Goal: Task Accomplishment & Management: Use online tool/utility

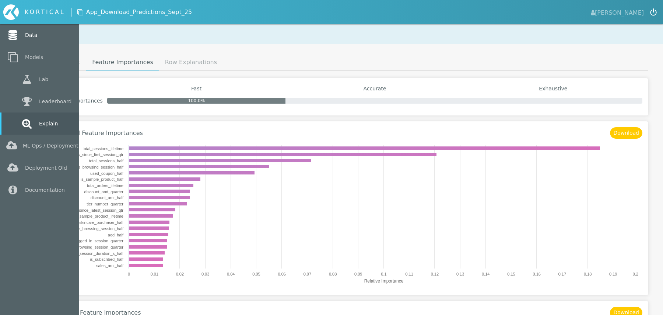
click at [40, 37] on link "Data" at bounding box center [39, 35] width 79 height 22
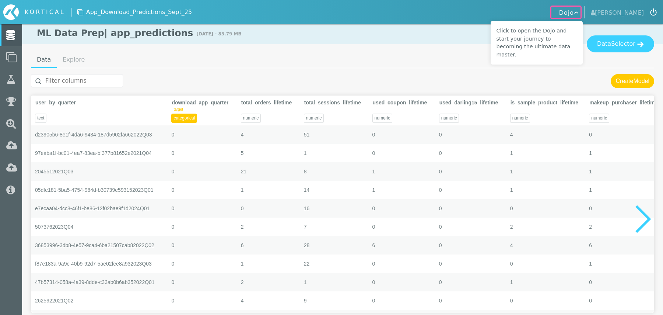
click at [190, 57] on ul "Data Explore" at bounding box center [342, 60] width 623 height 16
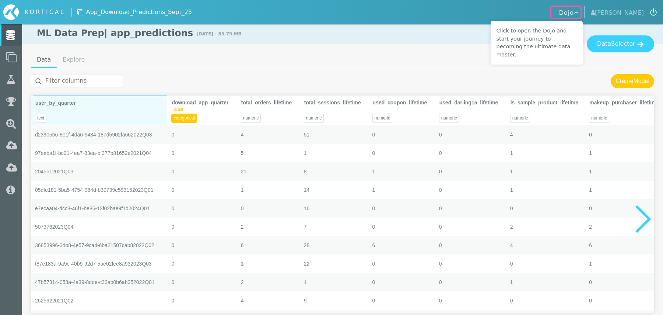
click at [119, 113] on div "text" at bounding box center [99, 115] width 136 height 18
type textarea "Code Loaded"
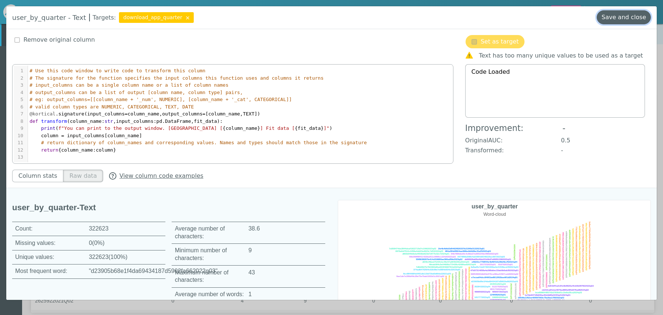
click at [632, 18] on button "Save and close" at bounding box center [624, 17] width 54 height 14
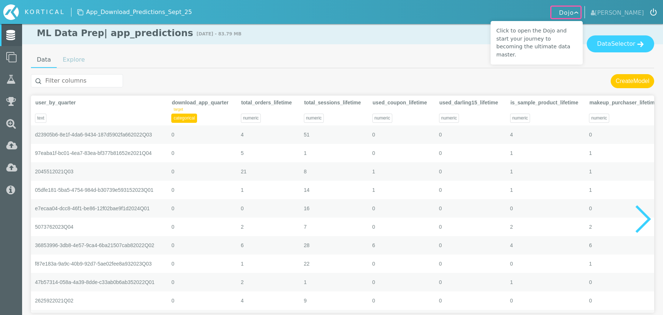
click at [69, 64] on link "Explore" at bounding box center [74, 59] width 34 height 15
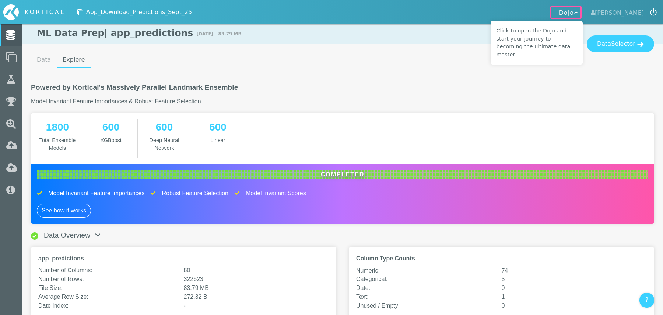
click at [276, 89] on h2 "Powered by Kortical's Massively Parallel Landmark Ensemble" at bounding box center [342, 87] width 623 height 8
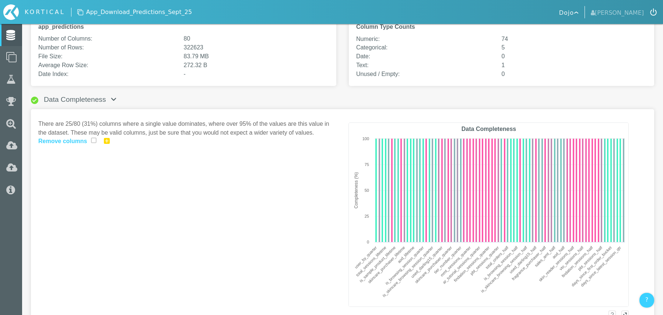
scroll to position [232, 0]
click at [105, 137] on img at bounding box center [107, 140] width 6 height 6
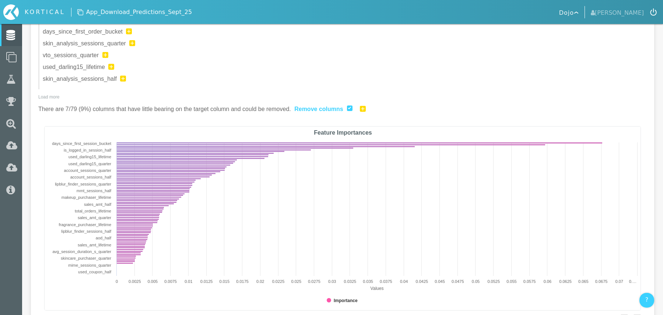
scroll to position [871, 0]
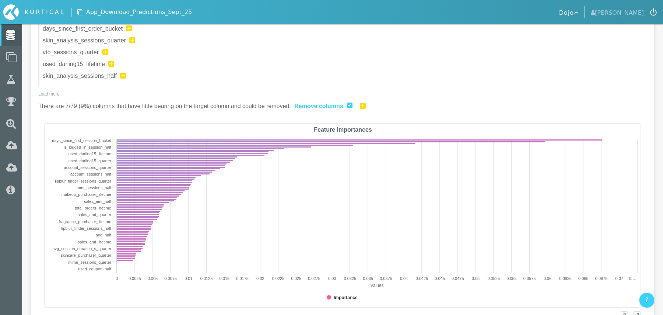
click at [46, 94] on p "Load more" at bounding box center [342, 94] width 608 height 7
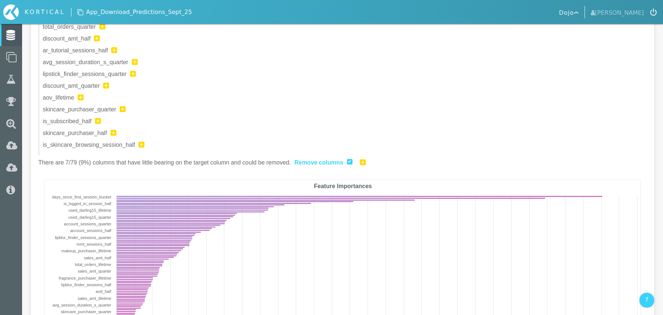
scroll to position [1542, 0]
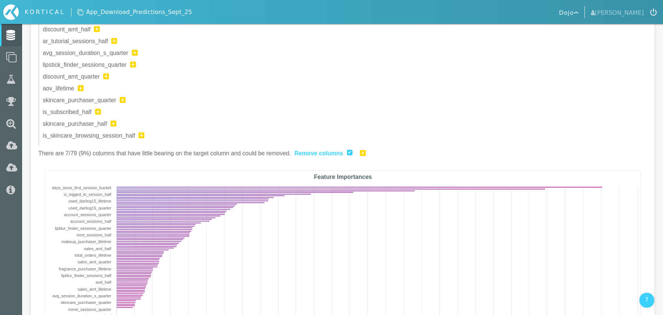
click at [363, 150] on img at bounding box center [363, 153] width 6 height 6
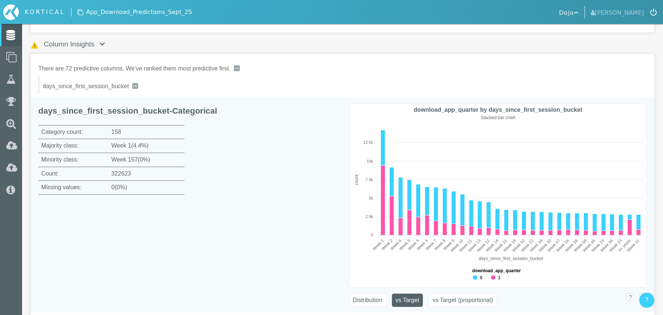
scroll to position [528, 0]
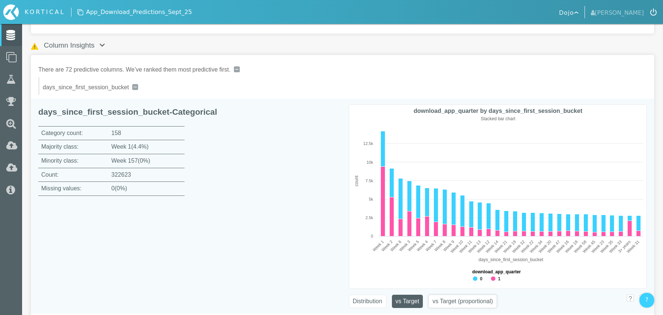
click at [479, 297] on button "vs Target (proportional)" at bounding box center [462, 300] width 69 height 13
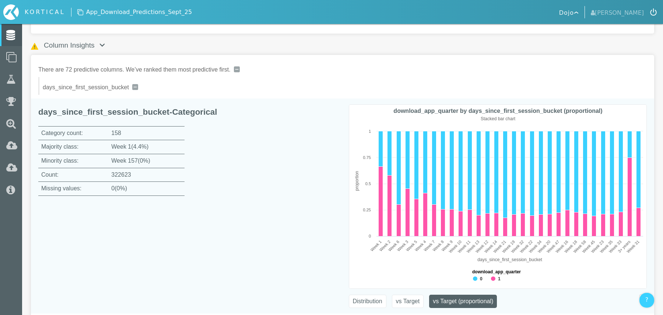
click at [136, 85] on img at bounding box center [135, 87] width 6 height 6
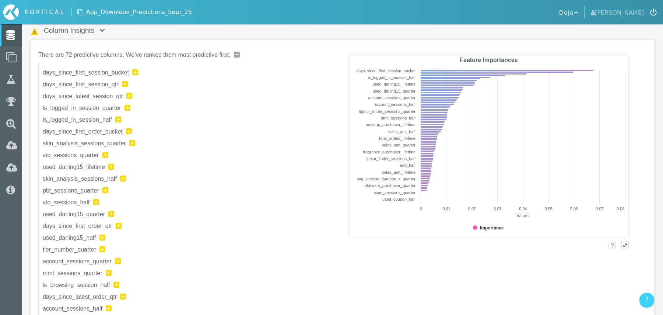
scroll to position [554, 0]
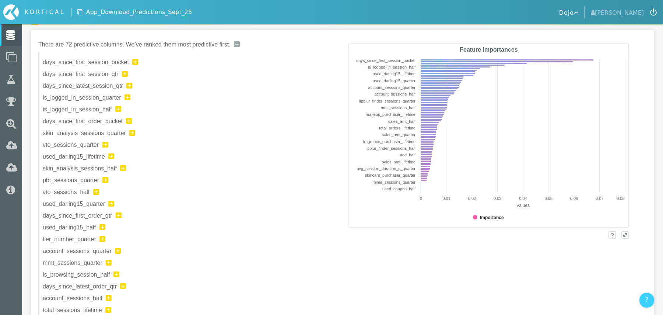
click at [122, 74] on img at bounding box center [125, 74] width 6 height 6
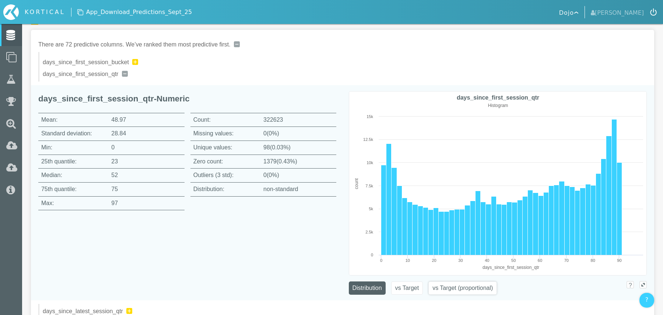
click at [451, 282] on button "vs Target (proportional)" at bounding box center [462, 287] width 69 height 13
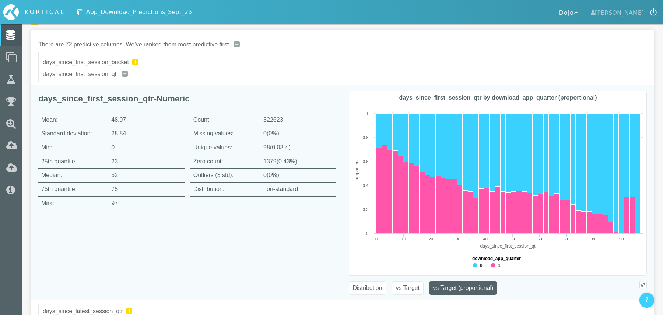
click at [294, 238] on div "days_since_first_session_qtr - Numeric Mean: 48.97 Standard deviation: 28.84 Mi…" at bounding box center [187, 192] width 298 height 215
click at [365, 290] on button "Distribution" at bounding box center [368, 287] width 38 height 13
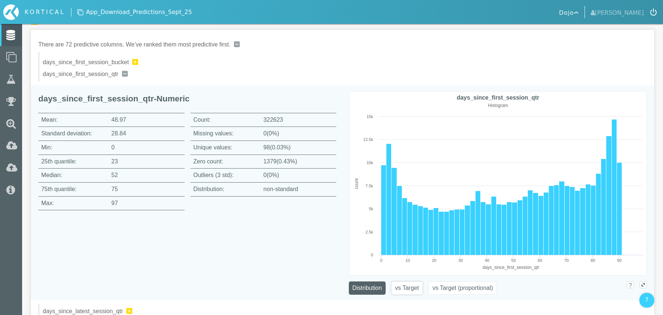
click at [407, 288] on button "vs Target" at bounding box center [407, 287] width 32 height 13
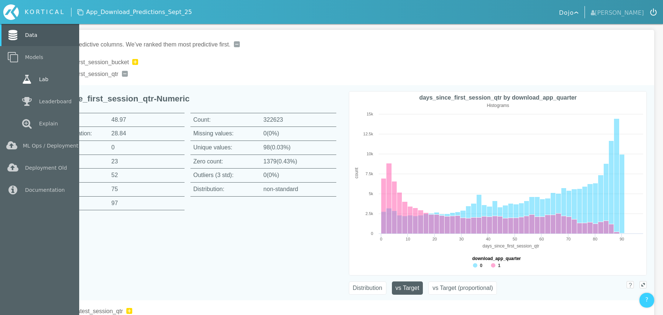
click at [32, 82] on icon at bounding box center [26, 79] width 13 height 10
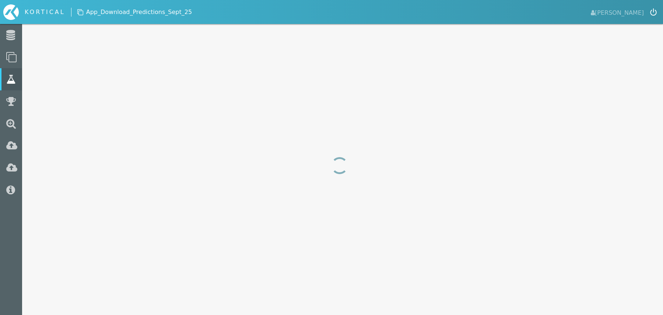
select select "f1_score"
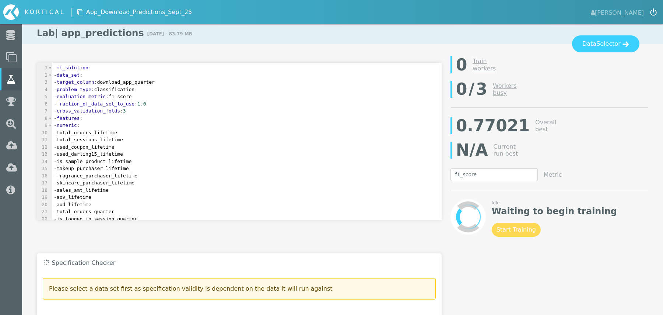
click at [174, 117] on pre "- features :" at bounding box center [246, 118] width 389 height 7
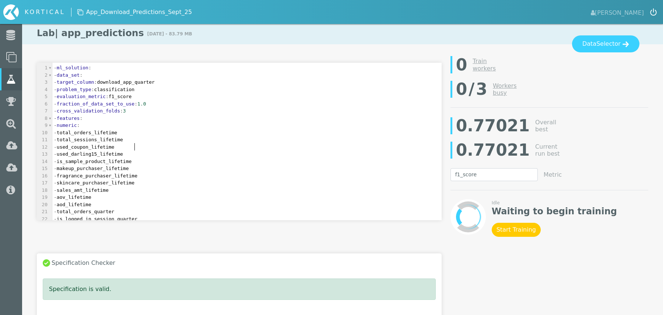
click at [167, 143] on pre "- used_coupon_lifetime" at bounding box center [246, 146] width 389 height 7
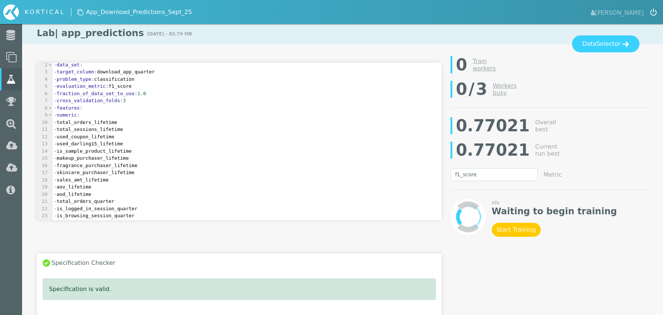
scroll to position [15, 0]
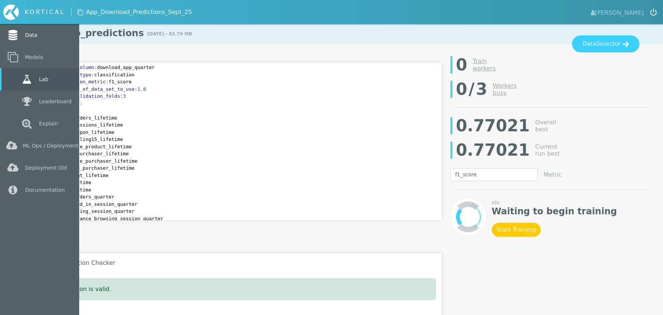
click at [14, 32] on icon at bounding box center [12, 35] width 13 height 10
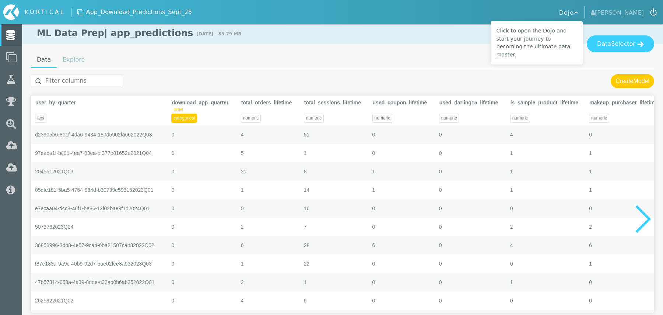
click at [80, 66] on link "Explore" at bounding box center [74, 59] width 34 height 15
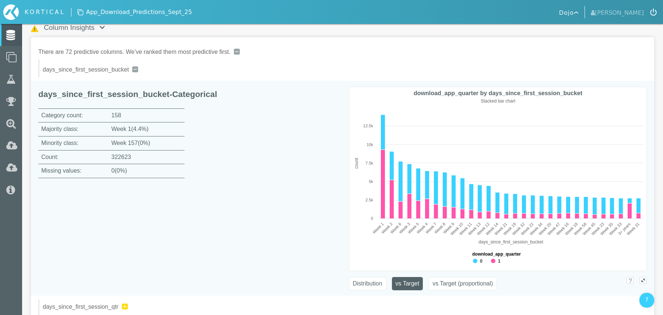
scroll to position [520, 0]
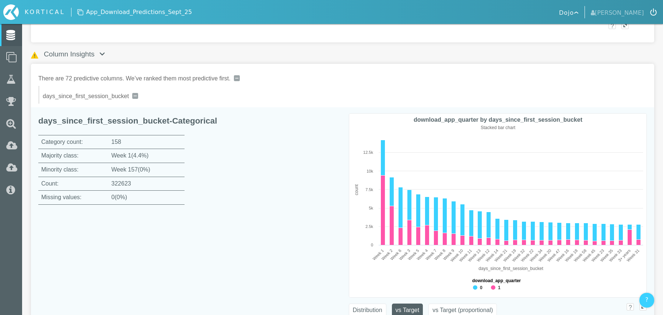
click at [136, 95] on img at bounding box center [135, 96] width 6 height 6
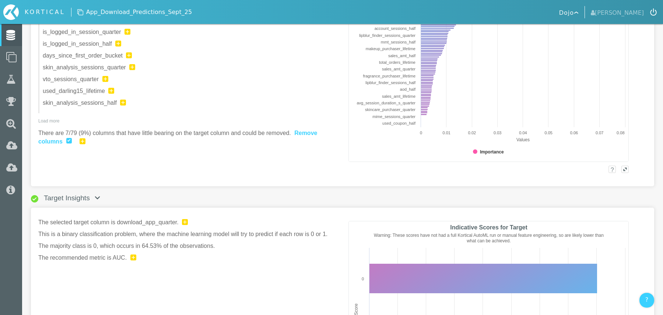
scroll to position [621, 0]
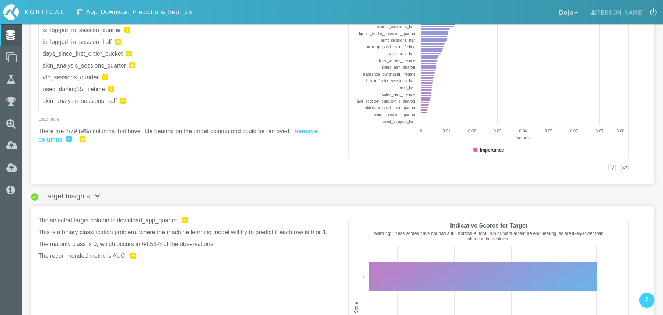
click at [80, 138] on img at bounding box center [83, 139] width 6 height 6
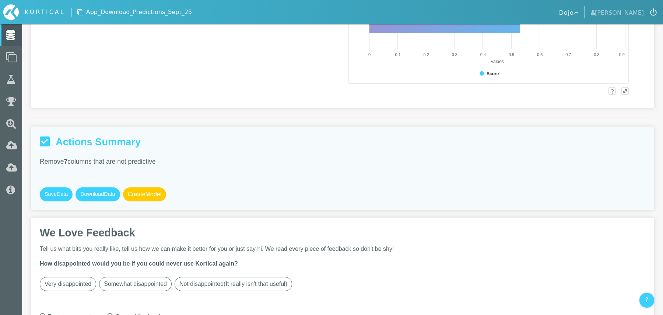
scroll to position [1004, 0]
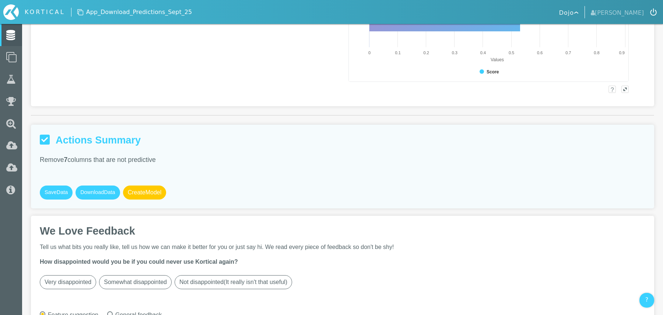
click at [110, 131] on div "Actions Summary Remove 7 columns that are not predictive WARNING: These are cod…" at bounding box center [342, 166] width 623 height 84
click at [62, 192] on span "Data" at bounding box center [62, 192] width 11 height 8
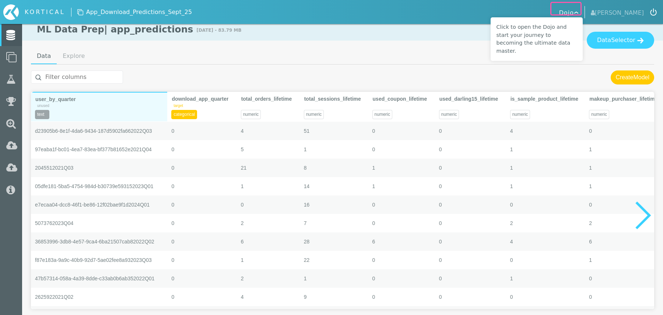
scroll to position [3, 0]
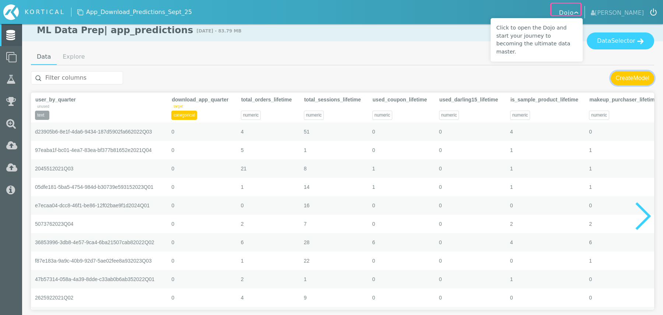
click at [630, 79] on button "Create Model" at bounding box center [632, 78] width 43 height 14
type input "app_predictions"
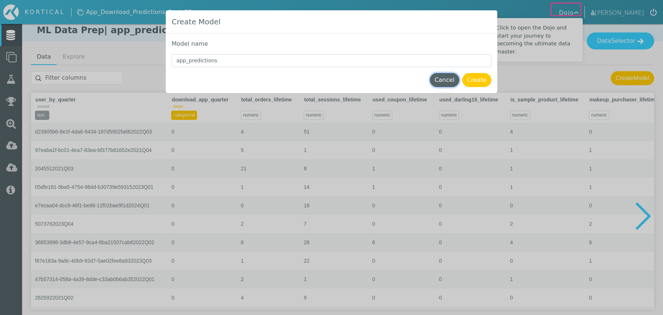
click at [453, 77] on button "Cancel" at bounding box center [444, 80] width 29 height 14
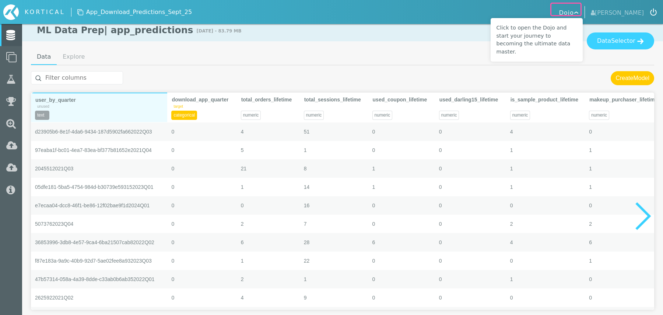
click at [94, 101] on div "user_by_quarter" at bounding box center [98, 99] width 127 height 13
type textarea "Code Loaded"
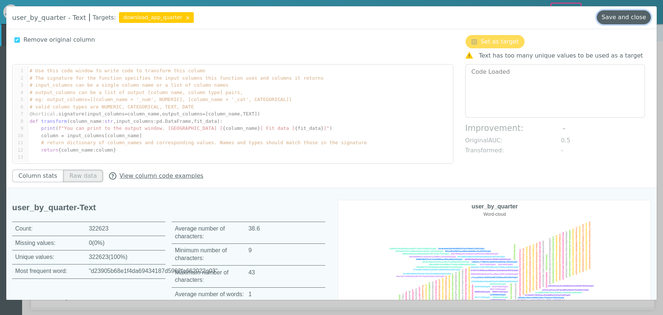
click at [631, 18] on button "Save and close" at bounding box center [624, 17] width 54 height 14
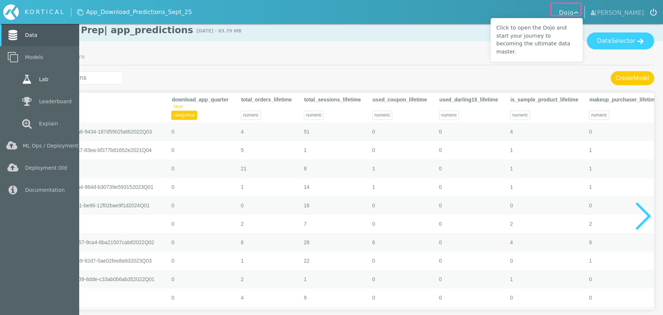
click at [42, 77] on link "Lab" at bounding box center [39, 79] width 79 height 22
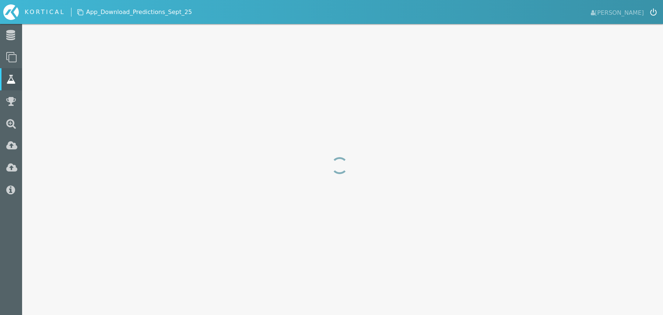
select select "f1_score"
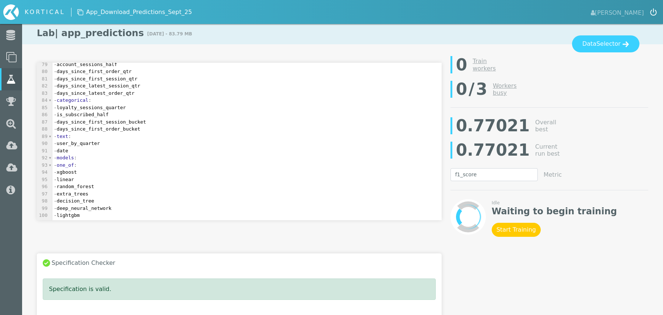
scroll to position [2, 0]
click at [129, 144] on pre "- user_by_quarter" at bounding box center [246, 143] width 389 height 7
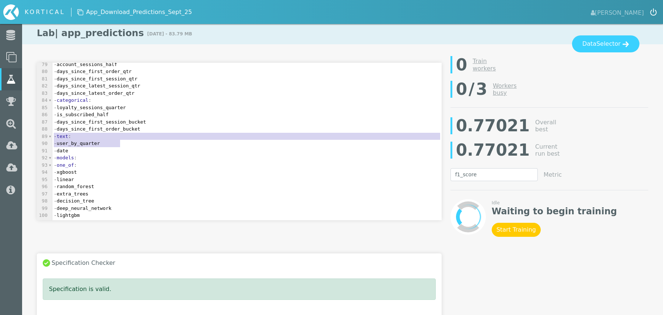
type textarea "- user_by_quarter"
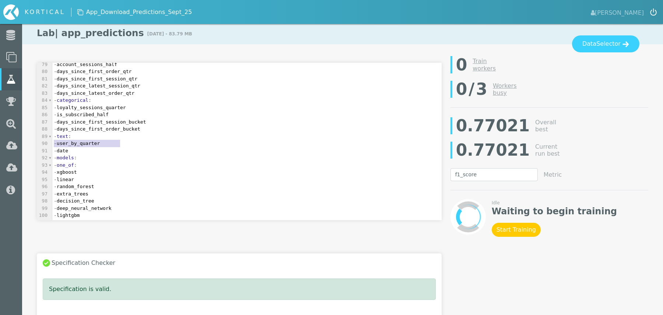
drag, startPoint x: 136, startPoint y: 143, endPoint x: 44, endPoint y: 143, distance: 91.3
click at [52, 143] on div "90 - user_by_quarter" at bounding box center [246, 143] width 389 height 7
click at [615, 43] on span "Selector" at bounding box center [608, 43] width 24 height 9
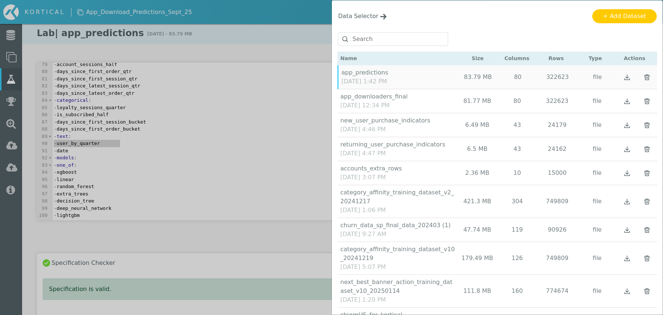
click at [420, 98] on div "app_downloaders_final [DATE] 12:34 PM 81.77 MB 80 322623 file" at bounding box center [497, 101] width 320 height 24
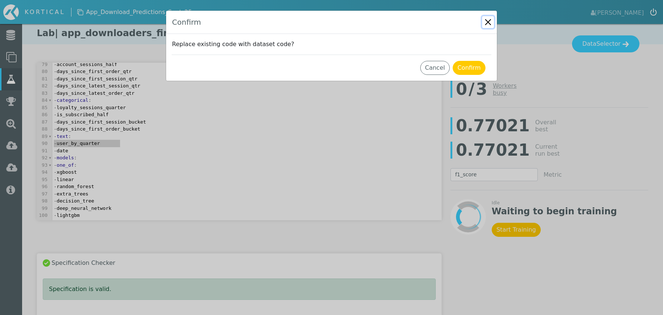
click at [485, 20] on button "Close" at bounding box center [488, 22] width 12 height 12
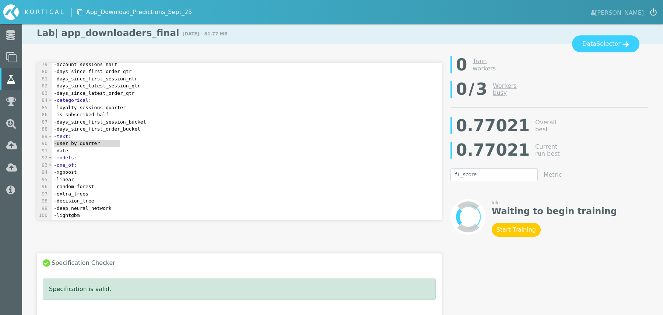
scroll to position [325, 0]
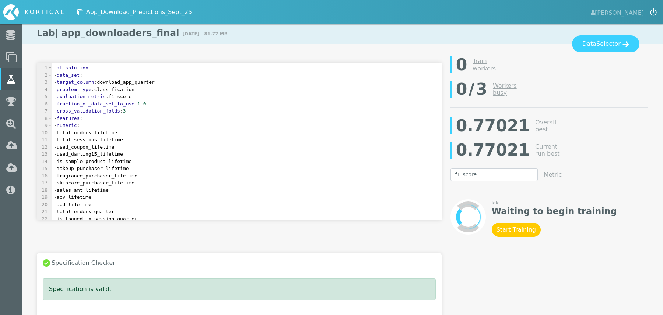
click at [124, 36] on div "| app_downloaders_final" at bounding box center [117, 33] width 124 height 11
click at [123, 36] on div "| app_downloaders_final" at bounding box center [117, 33] width 124 height 11
click at [603, 46] on span "Selector" at bounding box center [608, 43] width 24 height 9
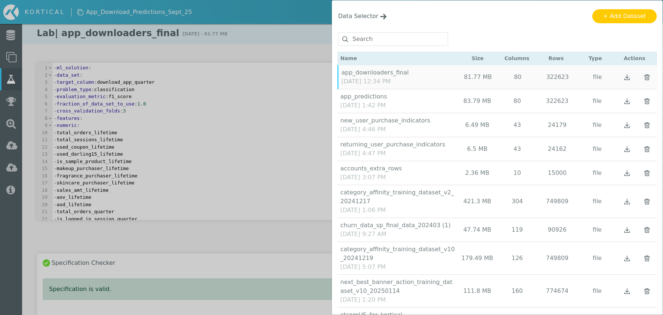
click at [374, 98] on div "app_predictions" at bounding box center [364, 96] width 49 height 9
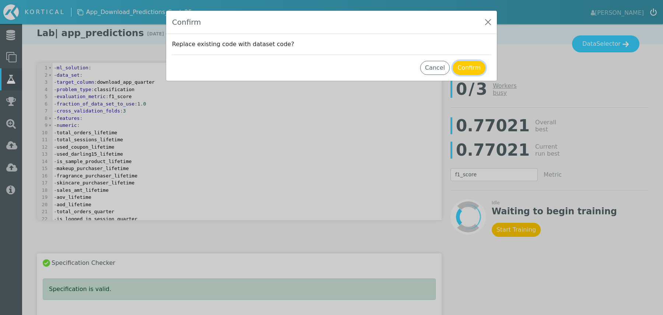
click at [474, 67] on button "Confirm" at bounding box center [469, 68] width 33 height 14
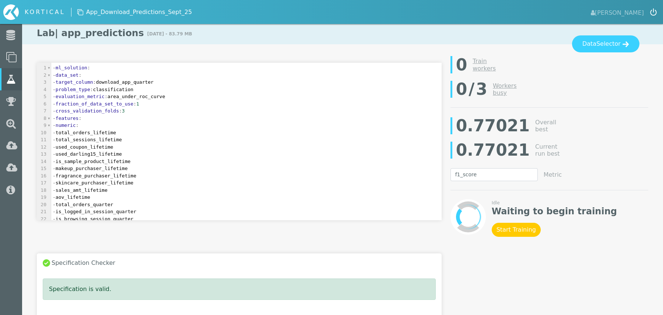
click at [164, 99] on span "- evaluation_metric : area_under_roc_curve" at bounding box center [109, 97] width 112 height 6
click at [163, 98] on span "- evaluation_metric : area_under_roc_curve" at bounding box center [109, 97] width 112 height 6
type textarea "f1_score"
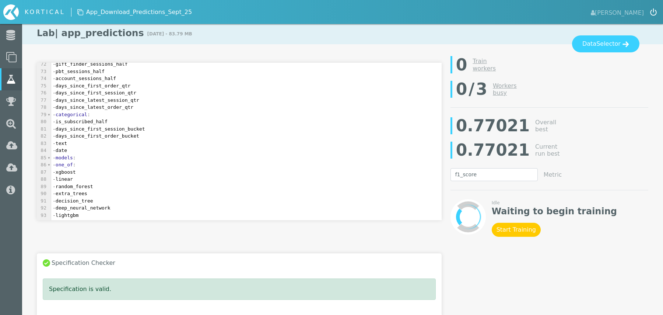
click at [86, 142] on pre "- text" at bounding box center [246, 143] width 390 height 7
click at [82, 234] on div "x 93 - evaluation_metric : f1_score 56 - makeup_purchaser_half 57 - fragrance_p…" at bounding box center [239, 150] width 414 height 190
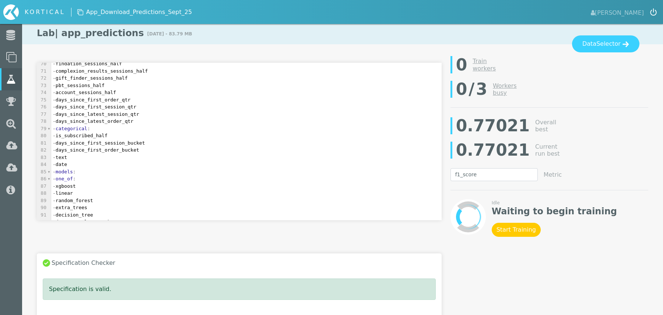
scroll to position [499, 0]
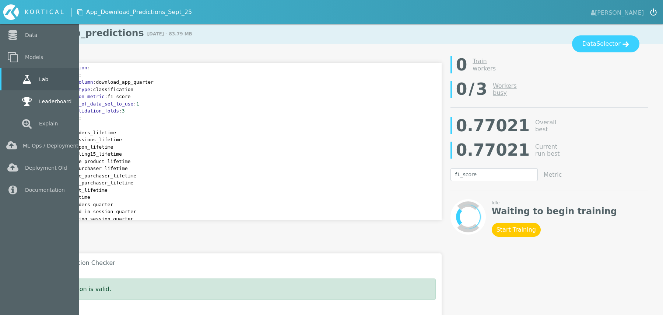
click at [29, 102] on icon at bounding box center [26, 101] width 13 height 10
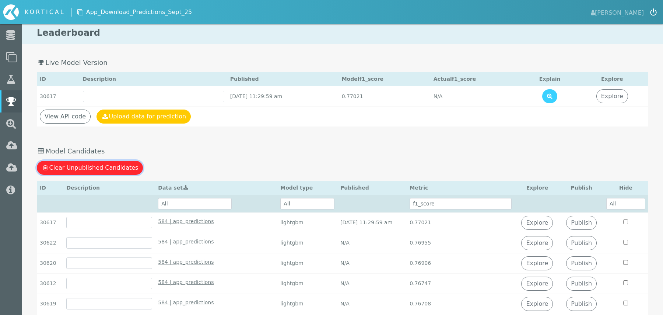
click at [94, 166] on button "Clear Unpublished Candidates" at bounding box center [90, 168] width 106 height 14
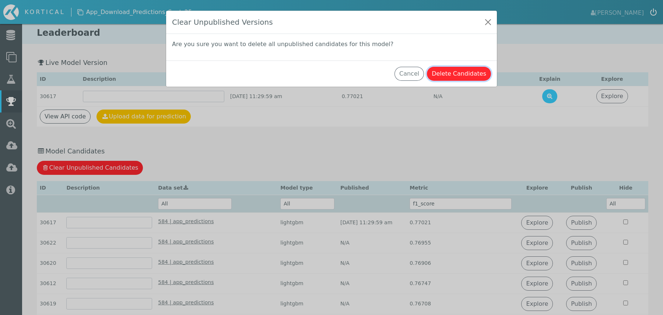
click at [470, 73] on button "Delete Candidates" at bounding box center [459, 74] width 64 height 14
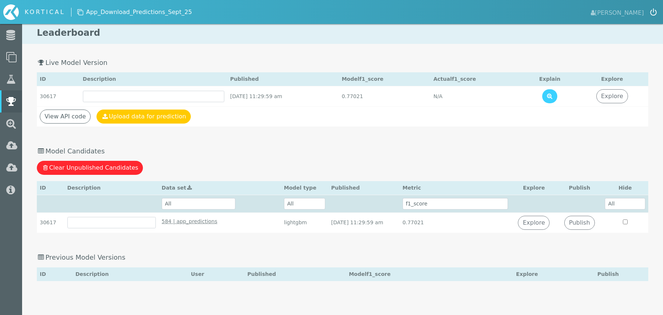
click at [179, 138] on div "Publish Best Candidate Click here to publish best model candidate with f1_score…" at bounding box center [342, 182] width 641 height 246
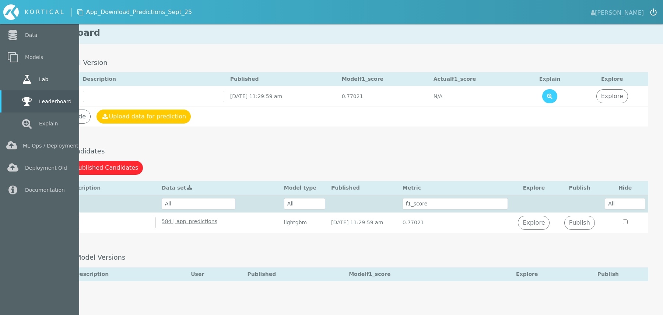
click at [43, 80] on link "Lab" at bounding box center [39, 79] width 79 height 22
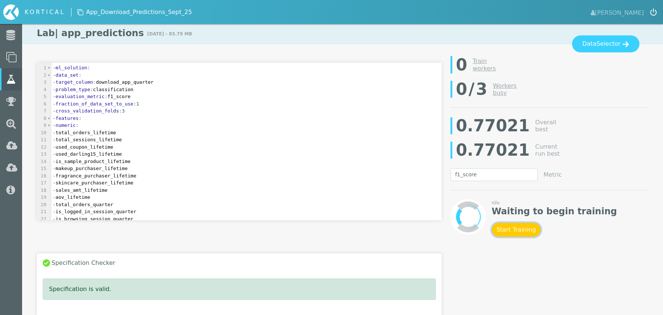
click at [511, 230] on button "Start Training" at bounding box center [516, 229] width 49 height 14
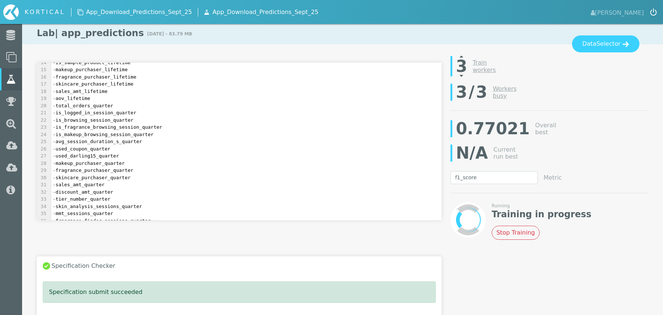
scroll to position [124, 0]
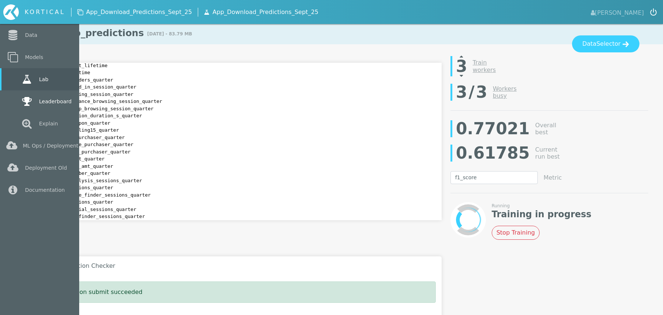
click at [53, 100] on link "Leaderboard" at bounding box center [39, 101] width 79 height 22
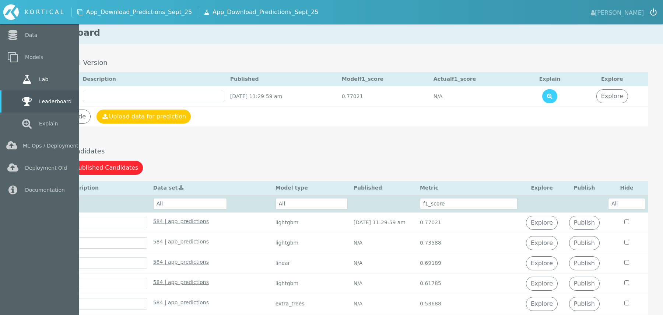
click at [14, 75] on link "Lab" at bounding box center [39, 79] width 79 height 22
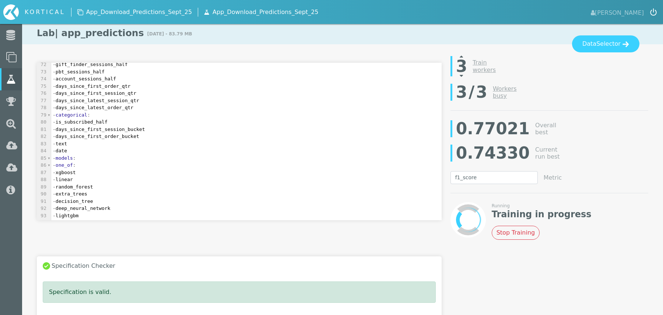
click at [486, 143] on div "0.74330" at bounding box center [493, 153] width 74 height 24
drag, startPoint x: 486, startPoint y: 143, endPoint x: 486, endPoint y: 135, distance: 8.1
click at [486, 143] on div "0.74330" at bounding box center [493, 153] width 74 height 24
click at [484, 132] on div "0.77021" at bounding box center [493, 128] width 74 height 24
click at [485, 133] on div "0.77021" at bounding box center [493, 128] width 74 height 24
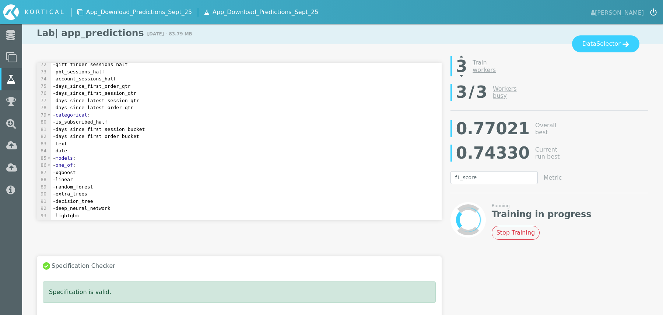
click at [486, 162] on div "0.74330" at bounding box center [493, 153] width 74 height 24
drag, startPoint x: 486, startPoint y: 162, endPoint x: 474, endPoint y: 151, distance: 16.2
click at [474, 151] on div "0.74330" at bounding box center [493, 153] width 74 height 24
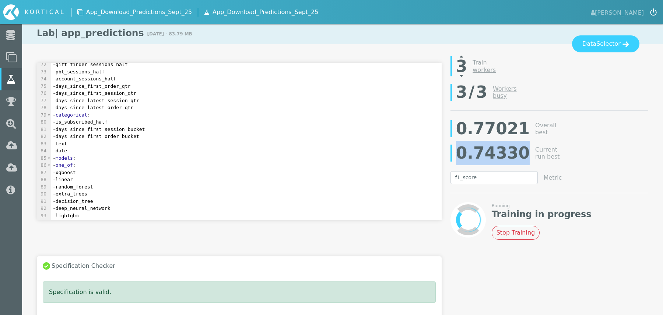
click at [469, 152] on div "0.74330" at bounding box center [493, 153] width 74 height 24
drag, startPoint x: 475, startPoint y: 153, endPoint x: 522, endPoint y: 150, distance: 47.3
click at [523, 151] on div "0.74330 Current run best" at bounding box center [549, 153] width 198 height 24
click at [522, 150] on div "0.74330 Current run best" at bounding box center [549, 153] width 198 height 24
drag, startPoint x: 520, startPoint y: 151, endPoint x: 466, endPoint y: 151, distance: 54.1
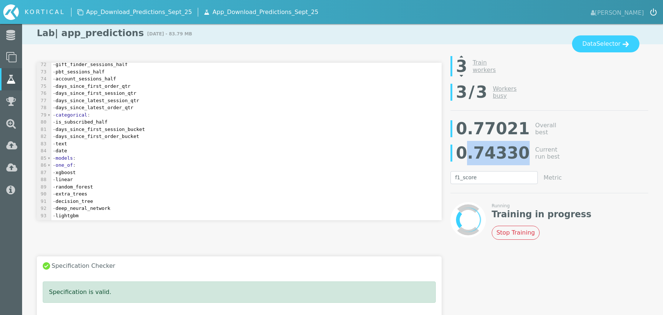
click at [466, 151] on div "0.74330" at bounding box center [493, 153] width 74 height 24
click at [465, 178] on select "mean_squared_error mean_absolute_error r2 explained_variance accuracy log_loss …" at bounding box center [493, 177] width 87 height 13
